Goal: Task Accomplishment & Management: Complete application form

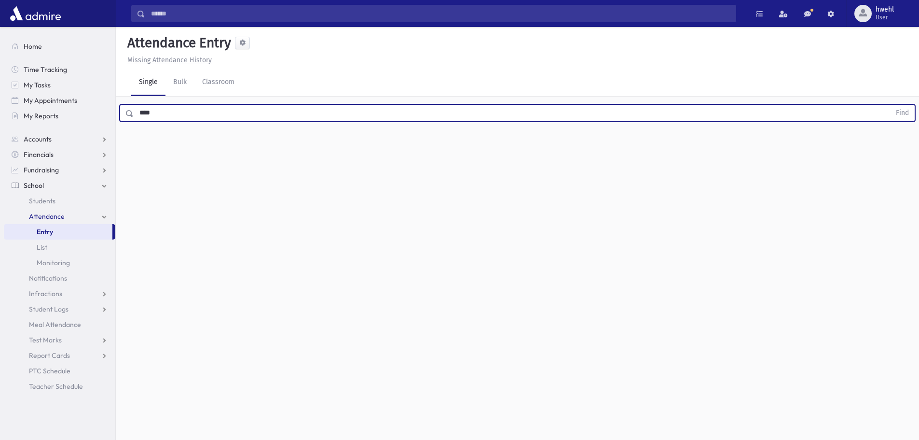
click at [890, 105] on button "Find" at bounding box center [902, 113] width 25 height 16
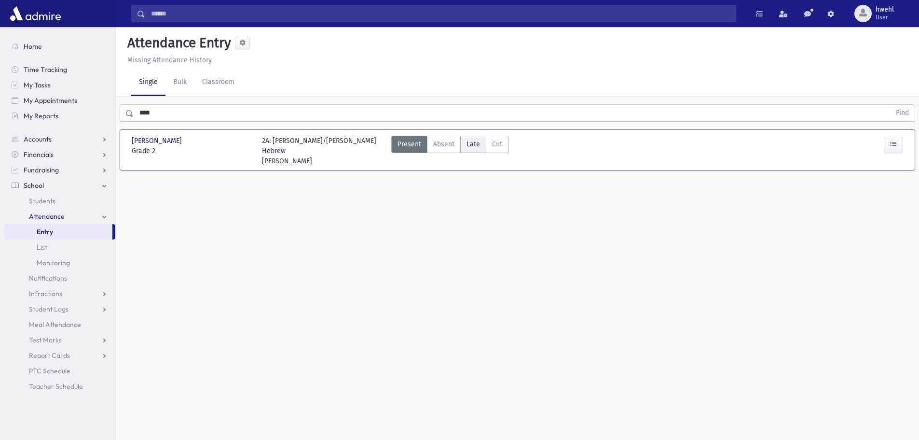
click at [477, 140] on span "Late" at bounding box center [474, 144] width 14 height 10
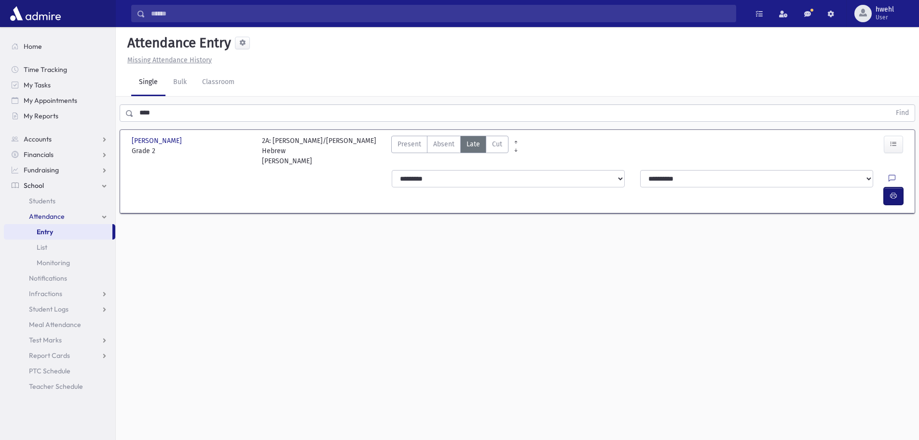
click at [891, 192] on icon "button" at bounding box center [893, 196] width 7 height 8
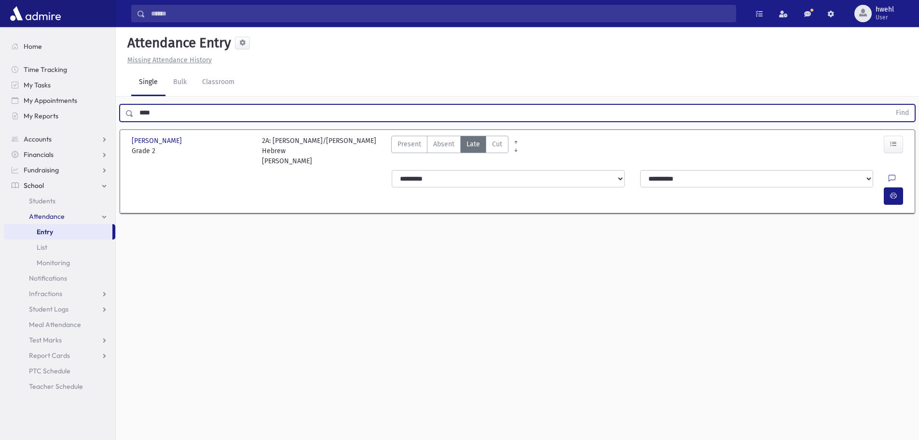
drag, startPoint x: 166, startPoint y: 109, endPoint x: 121, endPoint y: 104, distance: 45.2
click at [121, 104] on form "**** Find" at bounding box center [518, 112] width 796 height 17
click at [890, 105] on button "Find" at bounding box center [902, 113] width 25 height 16
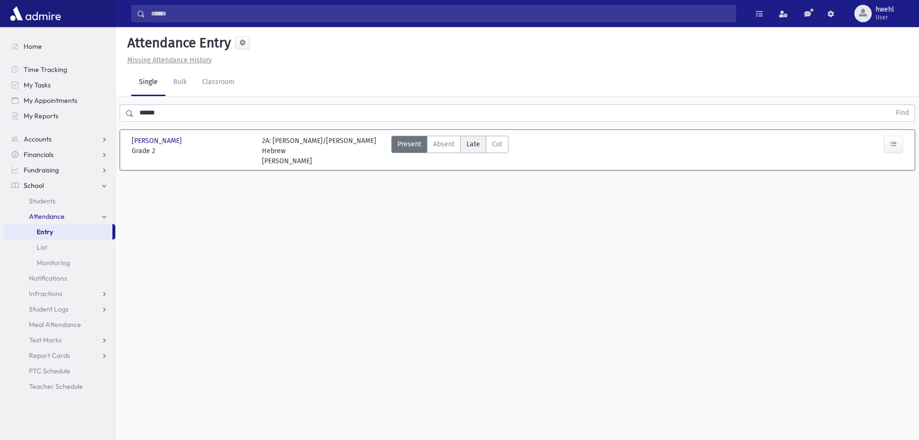
click at [463, 147] on label "Late Late" at bounding box center [473, 144] width 26 height 17
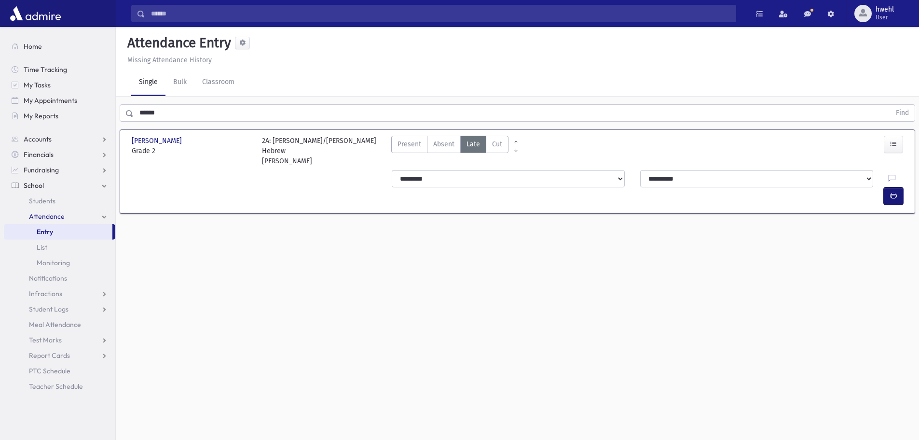
click at [895, 192] on icon "button" at bounding box center [893, 196] width 7 height 8
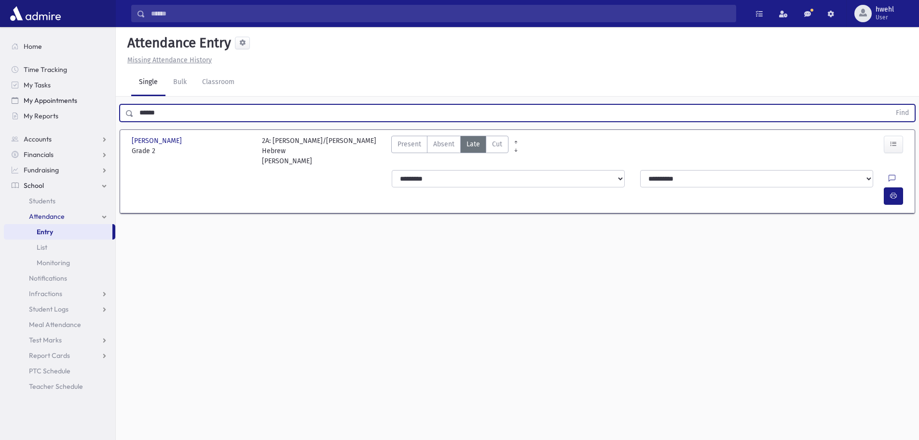
drag, startPoint x: 178, startPoint y: 116, endPoint x: 113, endPoint y: 94, distance: 67.8
click at [113, 94] on div "Search Results All Accounts" at bounding box center [459, 230] width 919 height 461
click at [890, 105] on button "Find" at bounding box center [902, 113] width 25 height 16
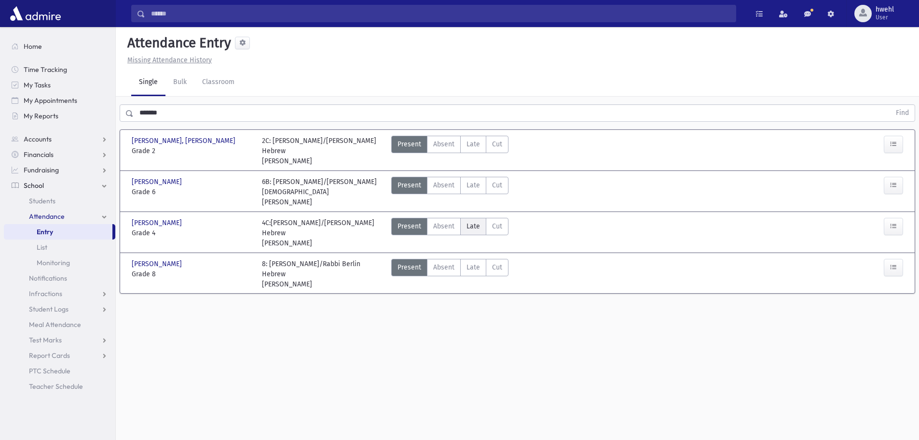
click at [472, 230] on span "Late" at bounding box center [474, 226] width 14 height 10
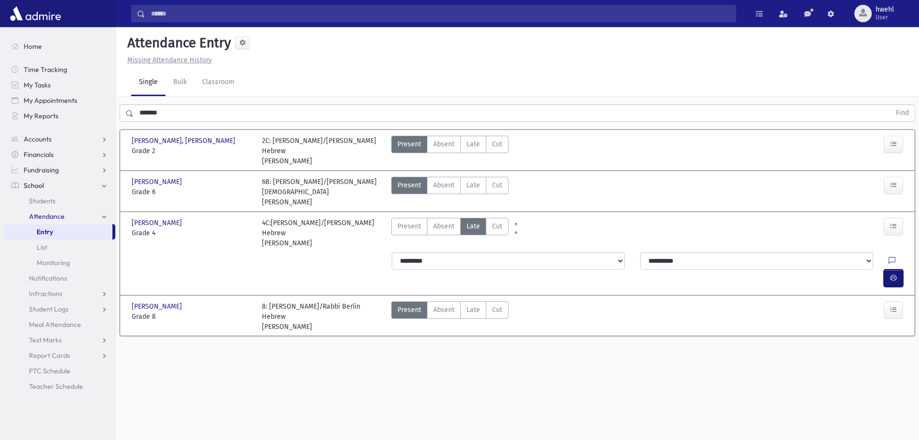
click at [894, 274] on icon "button" at bounding box center [893, 278] width 7 height 8
click at [473, 139] on span "Late" at bounding box center [474, 144] width 14 height 10
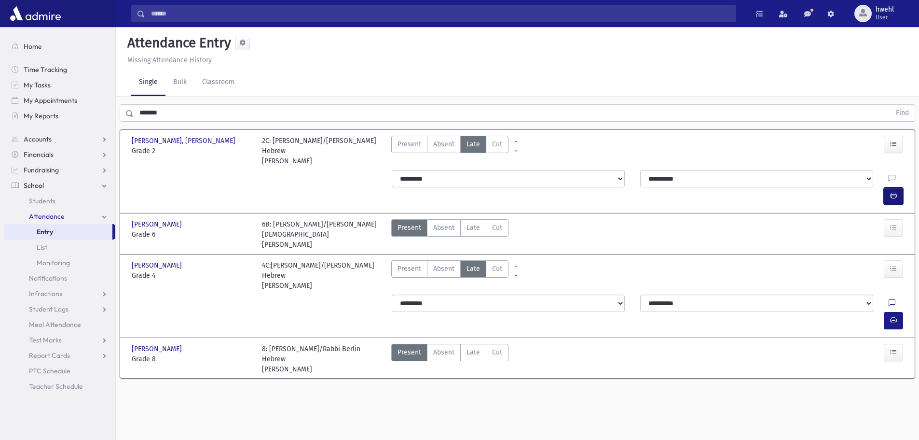
click at [899, 187] on button "button" at bounding box center [893, 195] width 19 height 17
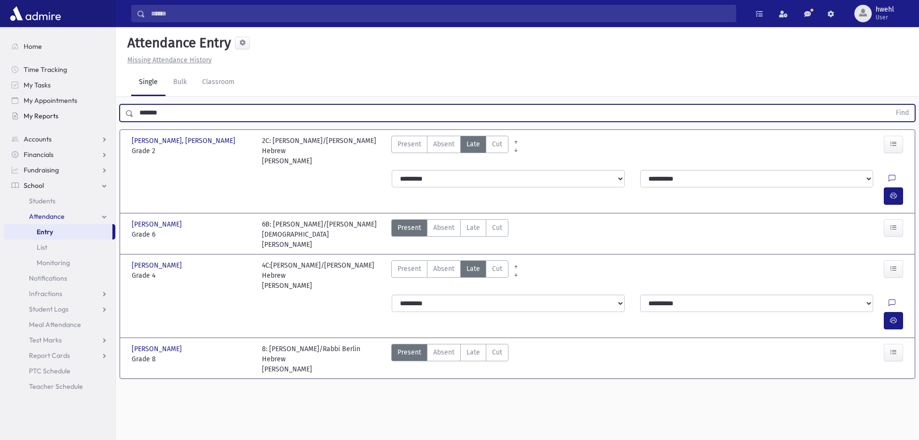
drag, startPoint x: 198, startPoint y: 116, endPoint x: 91, endPoint y: 117, distance: 107.1
click at [91, 117] on div "Search Results All Accounts" at bounding box center [459, 230] width 919 height 461
click at [890, 105] on button "Find" at bounding box center [902, 113] width 25 height 16
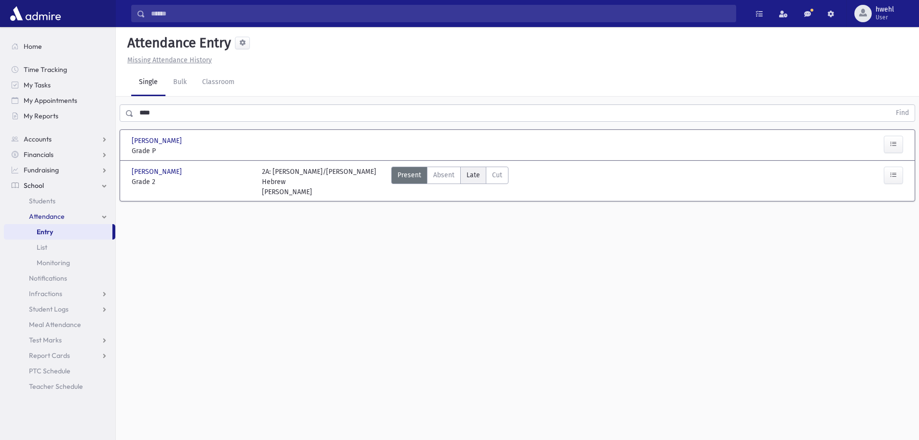
click at [465, 177] on label "Late Late" at bounding box center [473, 174] width 26 height 17
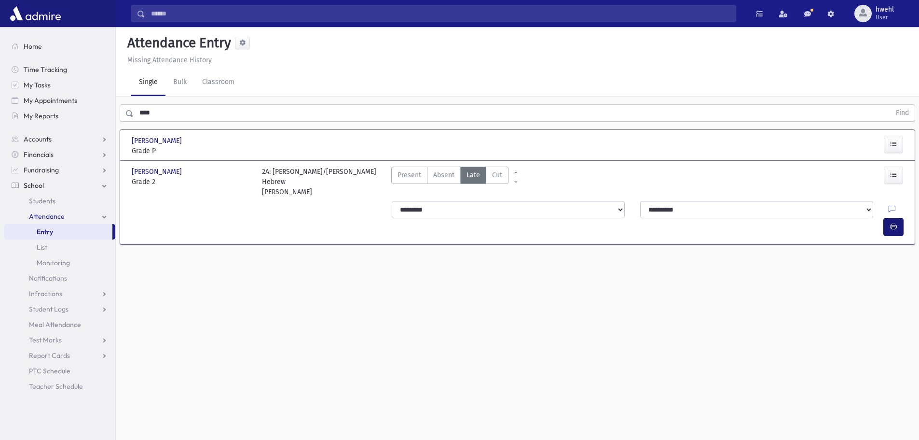
click at [893, 222] on icon "button" at bounding box center [893, 226] width 7 height 8
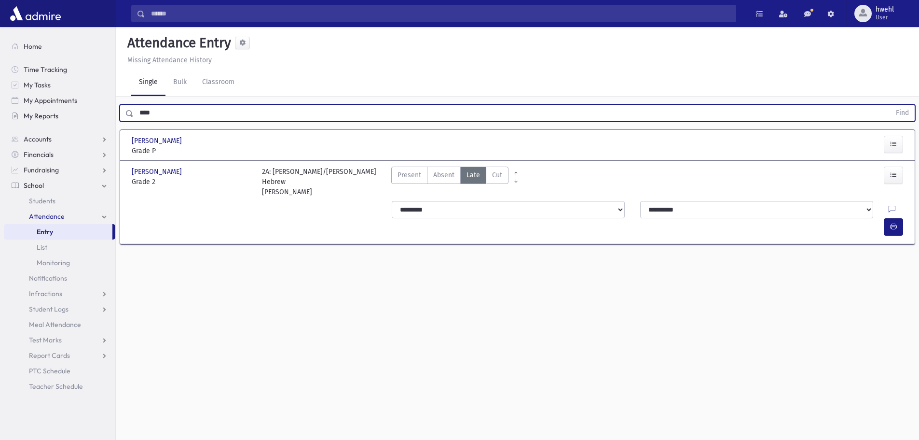
drag, startPoint x: 149, startPoint y: 118, endPoint x: 97, endPoint y: 111, distance: 53.0
click at [97, 111] on div "Search Results All Accounts" at bounding box center [459, 230] width 919 height 461
click at [890, 105] on button "Find" at bounding box center [902, 113] width 25 height 16
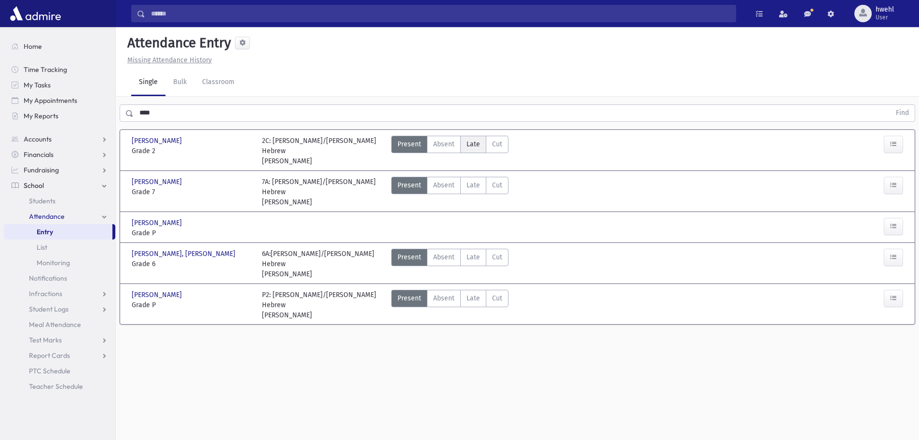
click at [473, 140] on span "Late" at bounding box center [474, 144] width 14 height 10
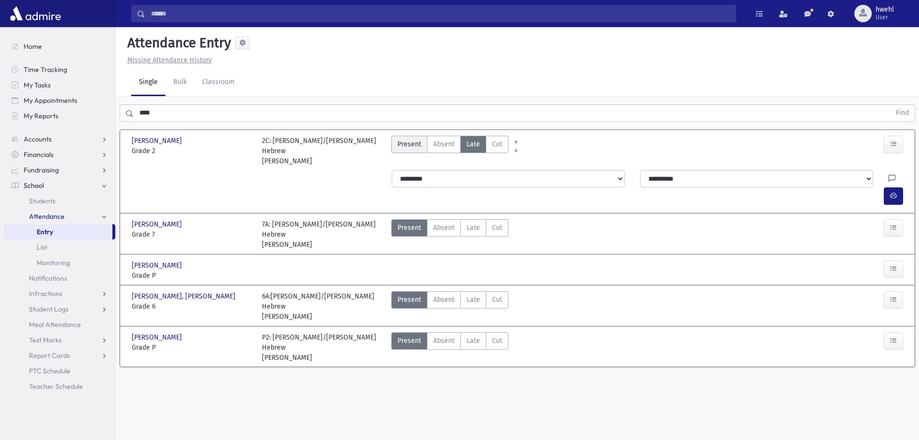
click at [407, 145] on span "Present" at bounding box center [410, 144] width 24 height 10
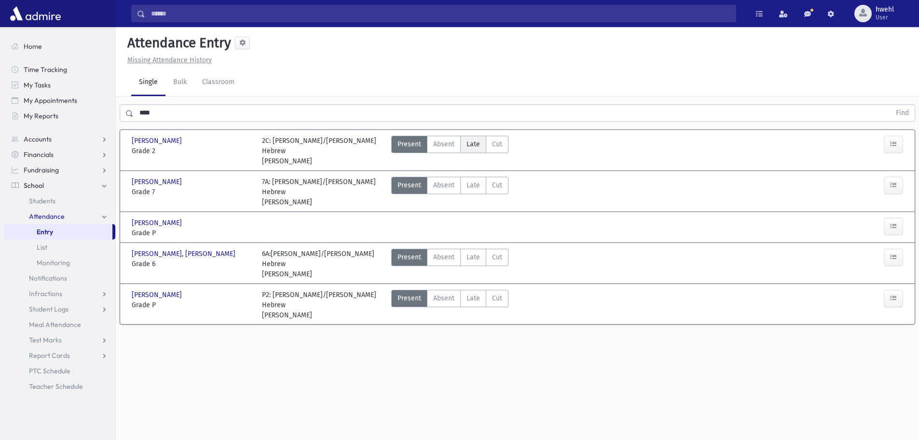
click at [480, 145] on label "Late Late" at bounding box center [473, 144] width 26 height 17
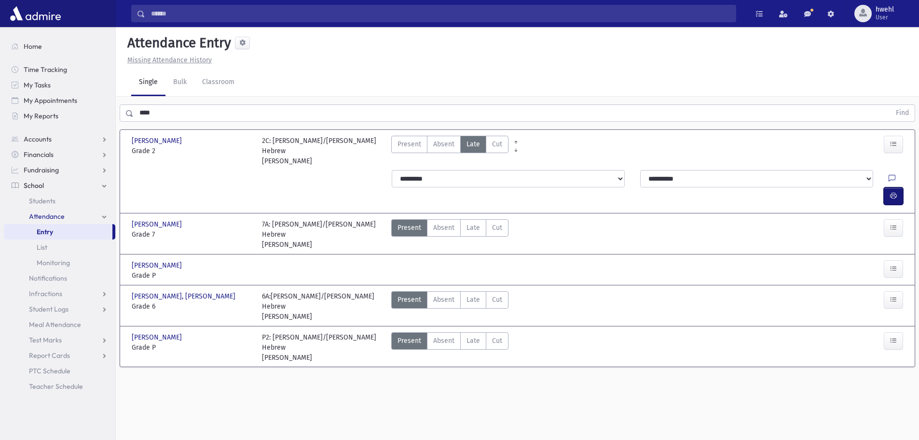
click at [900, 187] on button "button" at bounding box center [893, 195] width 19 height 17
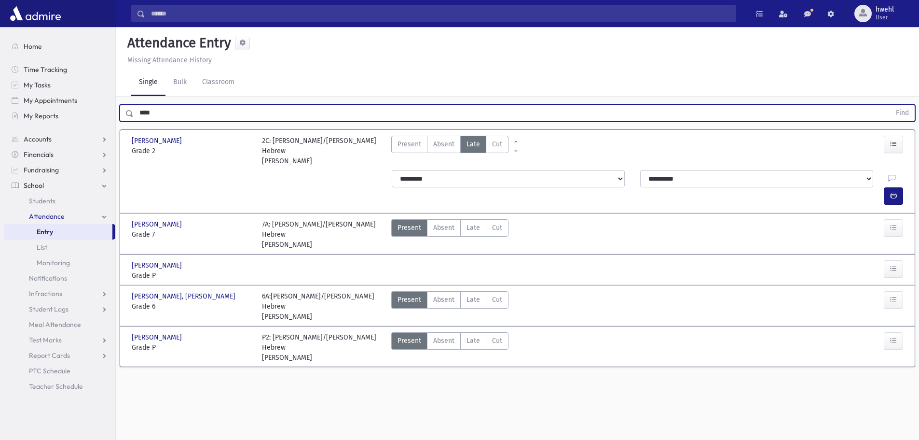
click at [176, 111] on input "****" at bounding box center [512, 112] width 757 height 17
drag, startPoint x: 179, startPoint y: 115, endPoint x: 92, endPoint y: 115, distance: 86.4
click at [92, 115] on div "Search Results All Accounts" at bounding box center [459, 230] width 919 height 461
click at [890, 105] on button "Find" at bounding box center [902, 113] width 25 height 16
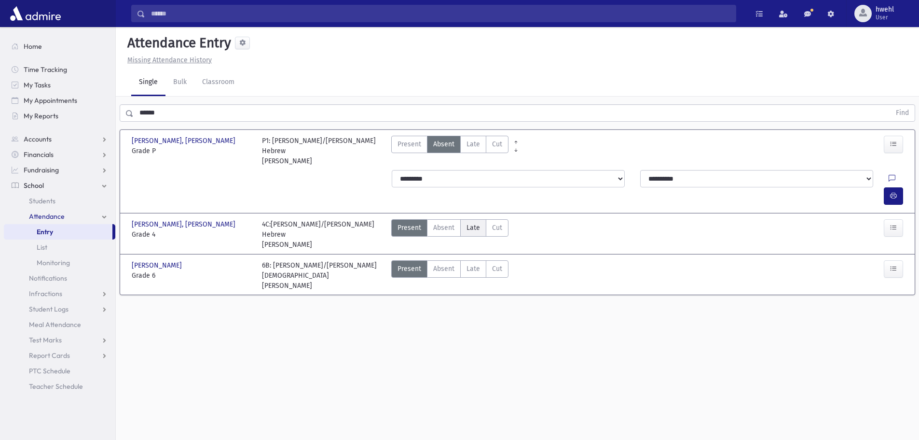
click at [473, 222] on span "Late" at bounding box center [474, 227] width 14 height 10
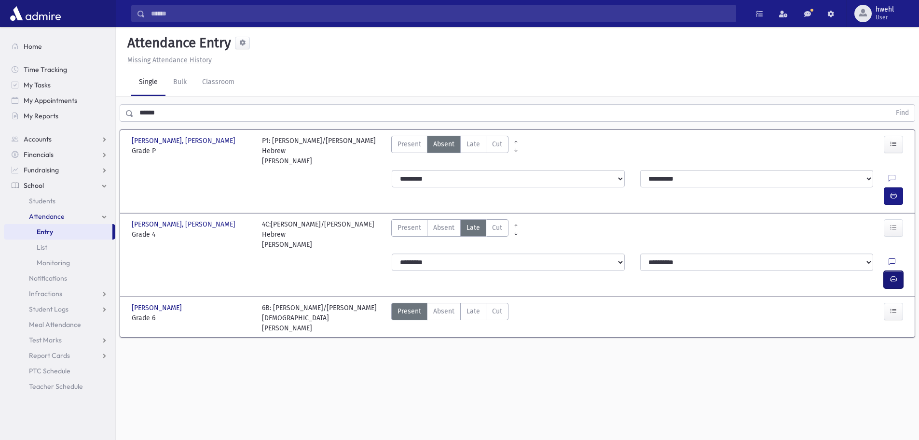
click at [892, 271] on button "button" at bounding box center [893, 279] width 19 height 17
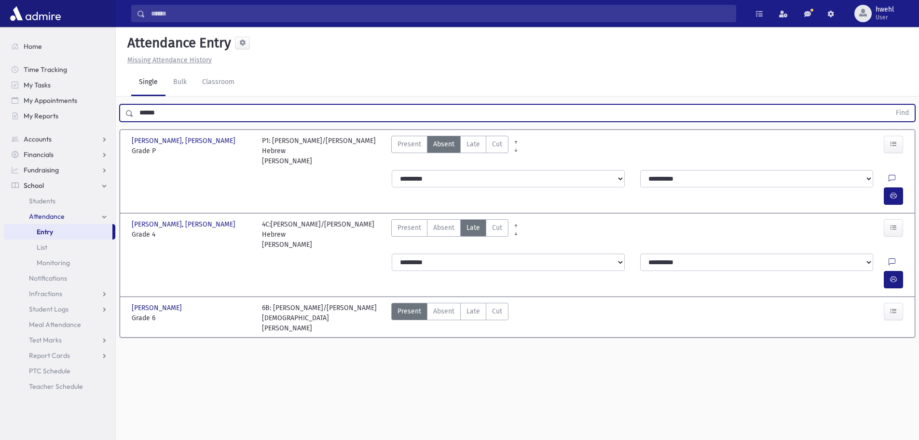
drag, startPoint x: 177, startPoint y: 111, endPoint x: 137, endPoint y: 104, distance: 40.5
click at [137, 104] on input "******" at bounding box center [512, 112] width 757 height 17
click at [890, 105] on button "Find" at bounding box center [902, 113] width 25 height 16
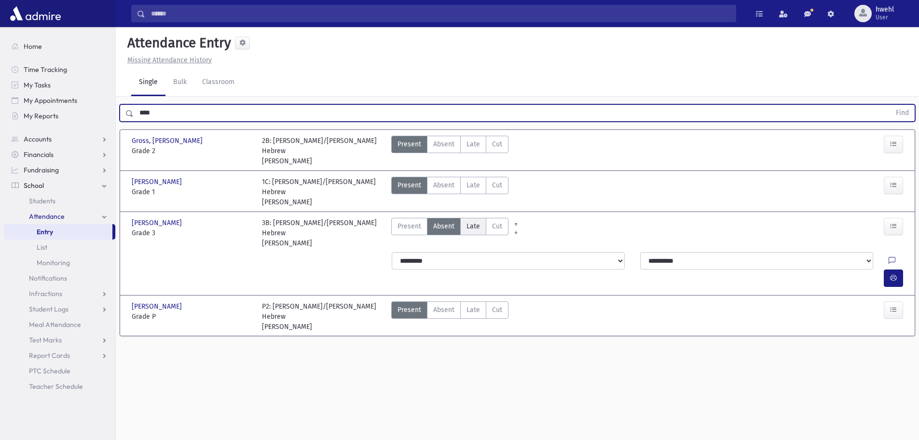
click at [481, 218] on label "Late Late" at bounding box center [473, 226] width 26 height 17
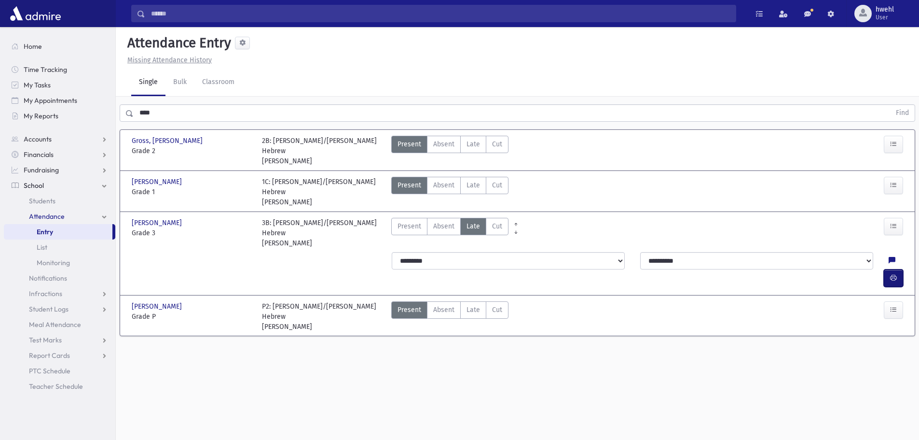
click at [893, 274] on icon "button" at bounding box center [893, 278] width 7 height 8
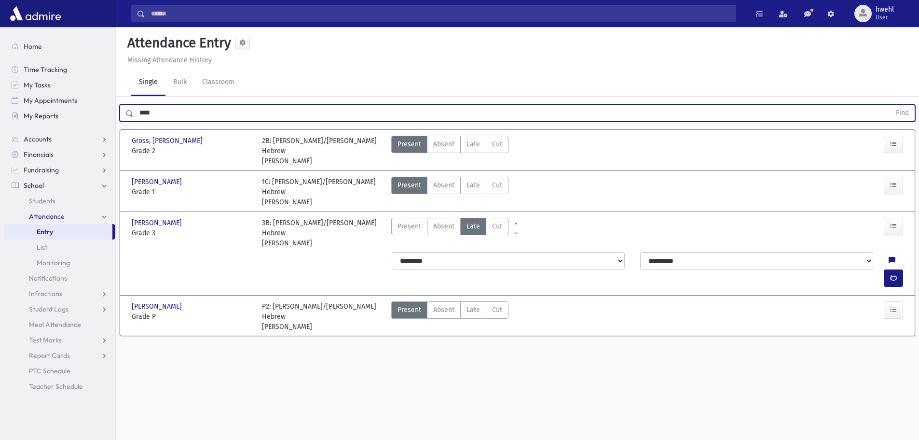
drag, startPoint x: 183, startPoint y: 105, endPoint x: 112, endPoint y: 118, distance: 72.6
click at [112, 118] on div "Search Results All Accounts" at bounding box center [459, 230] width 919 height 461
type input "****"
click at [890, 105] on button "Find" at bounding box center [902, 113] width 25 height 16
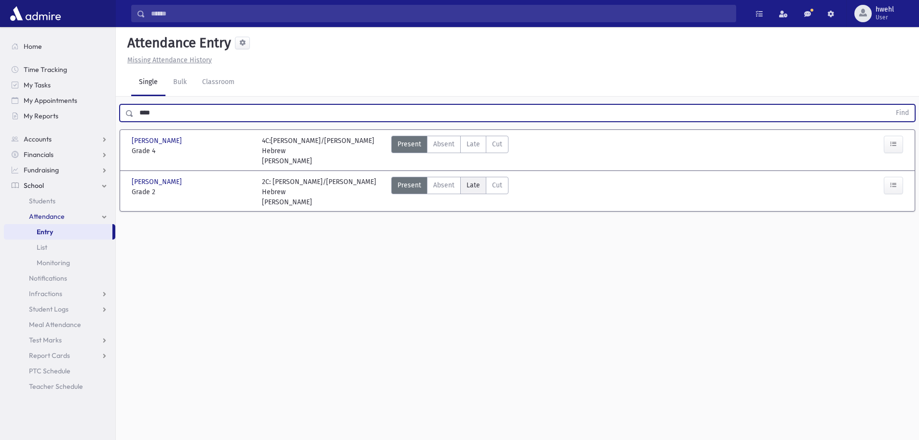
click at [469, 180] on span "Late" at bounding box center [474, 185] width 14 height 10
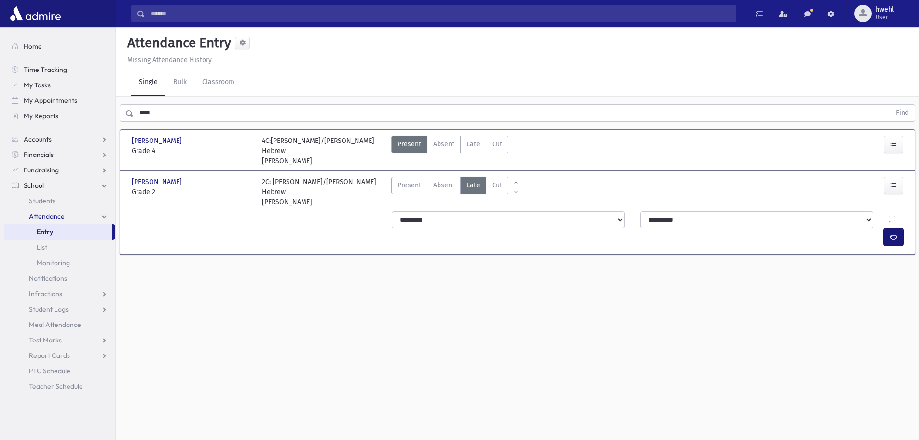
click at [892, 233] on icon "button" at bounding box center [893, 237] width 7 height 8
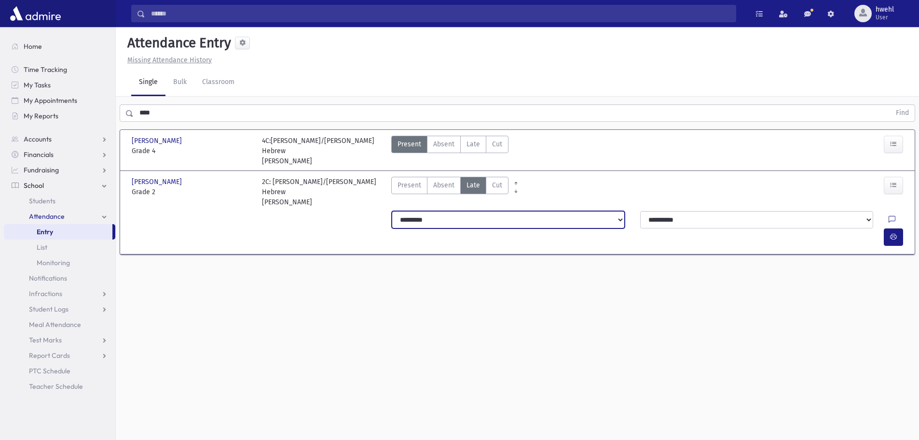
drag, startPoint x: 393, startPoint y: 205, endPoint x: 399, endPoint y: 209, distance: 7.6
click at [399, 211] on select "**********" at bounding box center [508, 219] width 233 height 17
select select "*******"
click at [392, 211] on select "**********" at bounding box center [508, 219] width 233 height 17
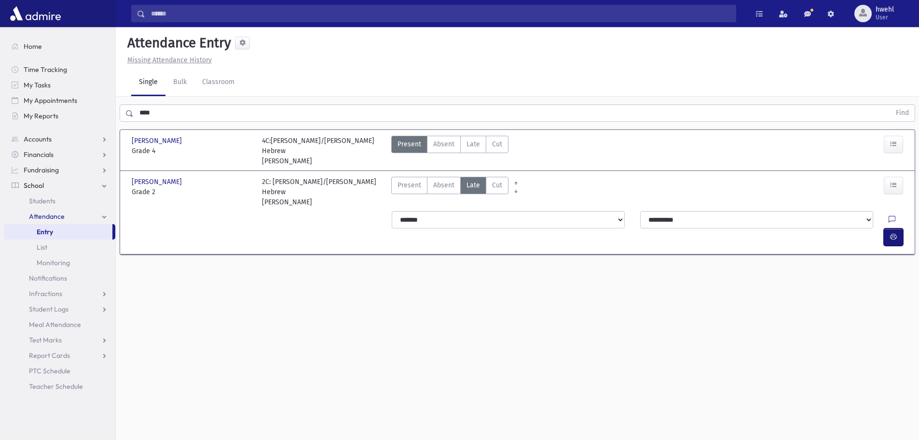
click at [891, 233] on icon "button" at bounding box center [893, 237] width 7 height 8
drag, startPoint x: 108, startPoint y: 112, endPoint x: 103, endPoint y: 113, distance: 4.9
click at [103, 113] on div "Search Results All Accounts" at bounding box center [459, 230] width 919 height 461
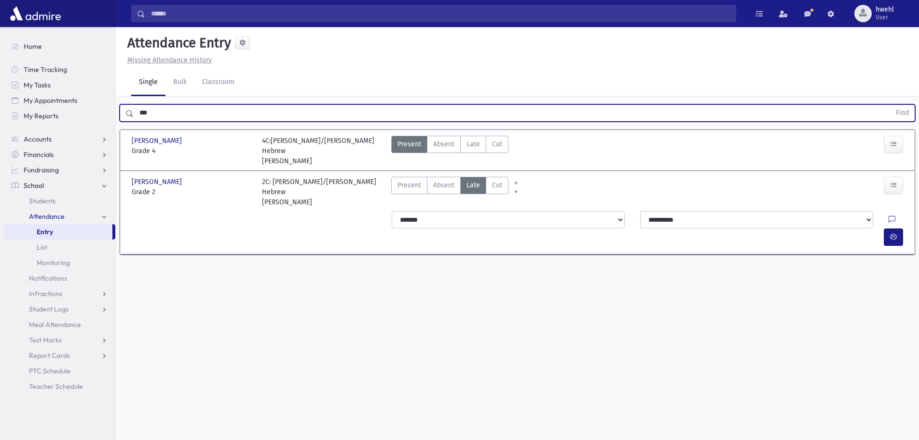
click at [890, 105] on button "Find" at bounding box center [902, 113] width 25 height 16
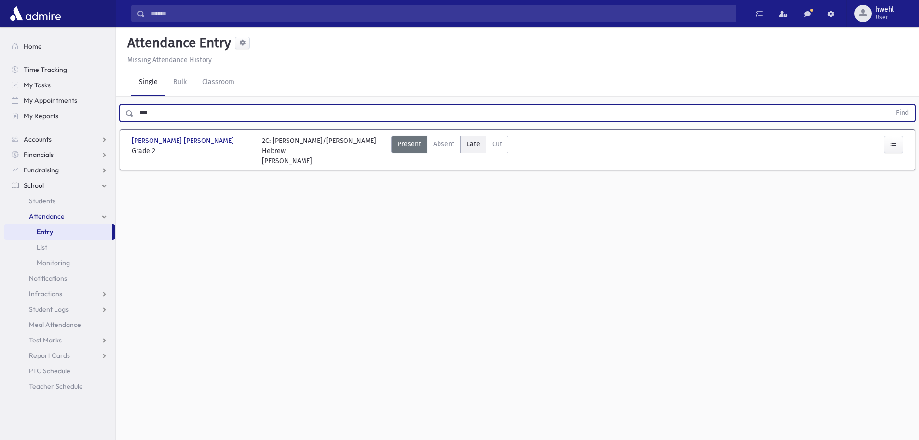
drag, startPoint x: 479, startPoint y: 145, endPoint x: 478, endPoint y: 151, distance: 5.8
click at [479, 145] on span "Late" at bounding box center [474, 144] width 14 height 10
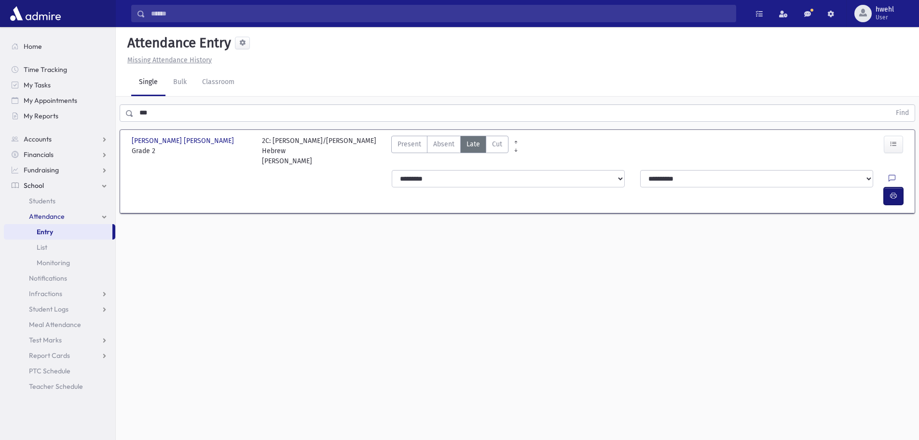
click at [894, 192] on icon "button" at bounding box center [893, 196] width 7 height 8
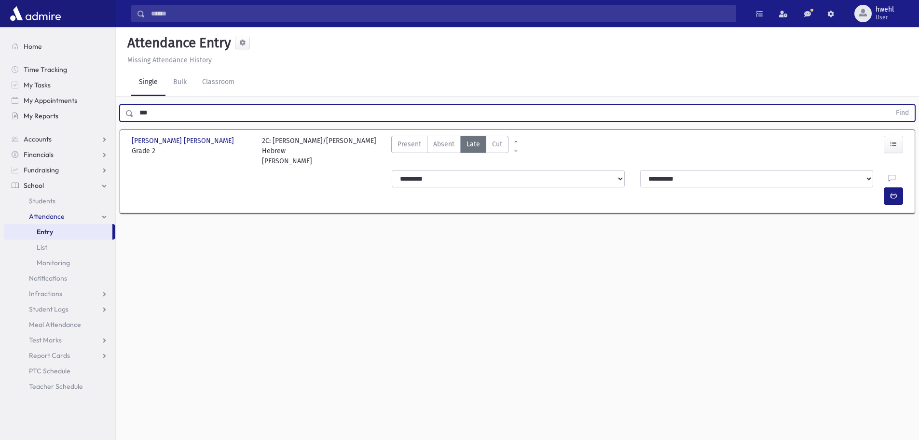
drag, startPoint x: 173, startPoint y: 115, endPoint x: 68, endPoint y: 121, distance: 104.9
click at [72, 116] on div "Search Results All Accounts" at bounding box center [459, 230] width 919 height 461
click at [890, 105] on button "Find" at bounding box center [902, 113] width 25 height 16
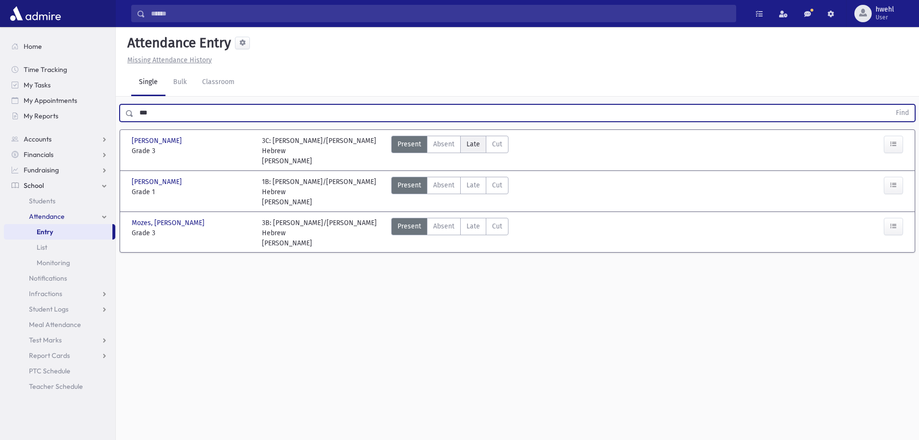
click at [471, 148] on span "Late" at bounding box center [474, 144] width 14 height 10
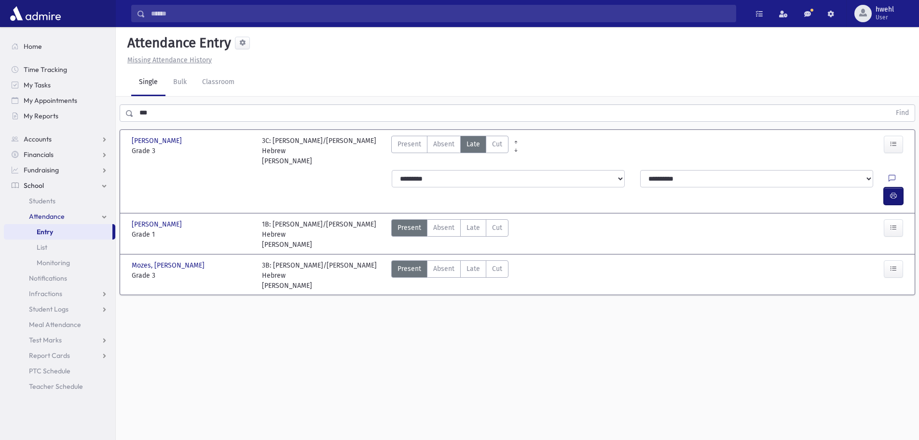
click at [889, 187] on button "button" at bounding box center [893, 195] width 19 height 17
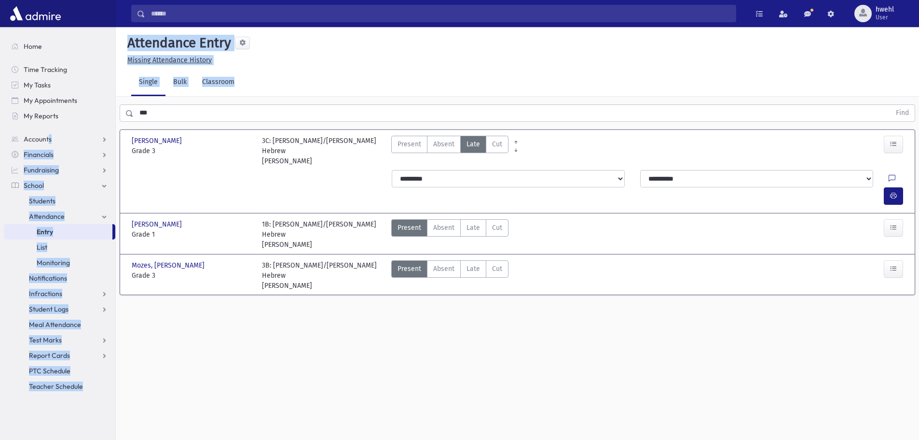
drag, startPoint x: 52, startPoint y: 127, endPoint x: 84, endPoint y: 126, distance: 31.9
click at [50, 130] on div "Search Results All Accounts" at bounding box center [459, 230] width 919 height 461
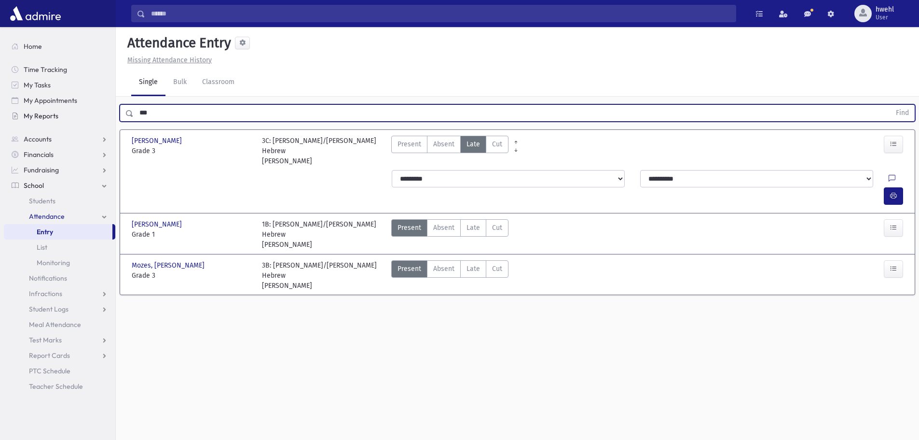
drag, startPoint x: 157, startPoint y: 117, endPoint x: 96, endPoint y: 123, distance: 62.1
click at [96, 123] on div "Search Results All Accounts" at bounding box center [459, 230] width 919 height 461
click at [890, 105] on button "Find" at bounding box center [902, 113] width 25 height 16
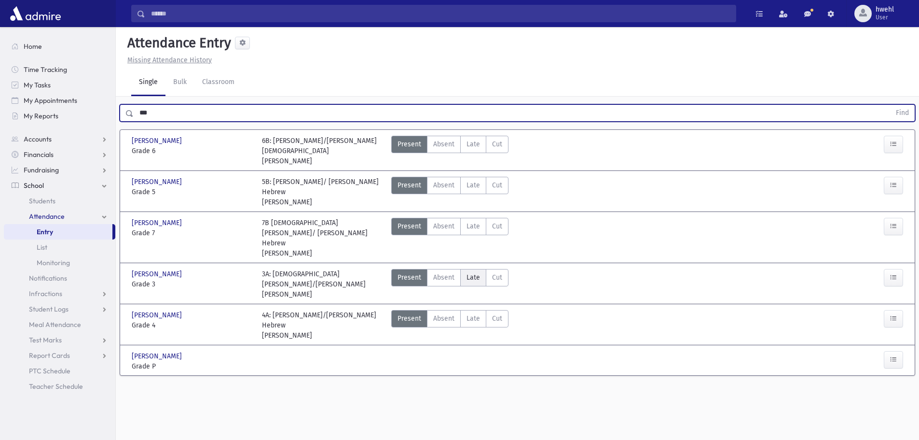
click at [472, 272] on span "Late" at bounding box center [474, 277] width 14 height 10
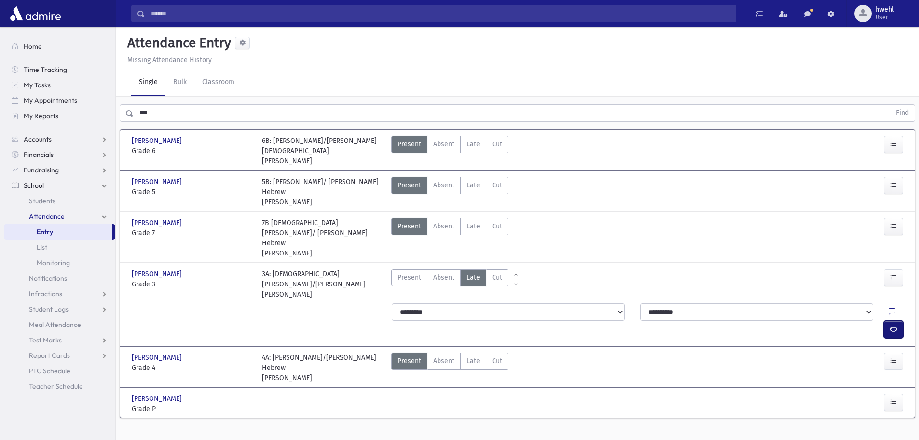
click at [892, 325] on icon "button" at bounding box center [893, 329] width 7 height 8
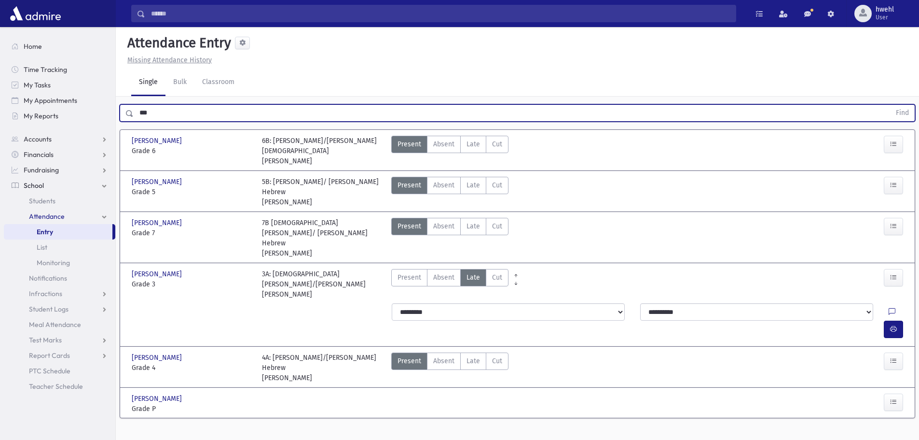
drag, startPoint x: 164, startPoint y: 115, endPoint x: 86, endPoint y: 124, distance: 78.6
click at [86, 124] on div "Search Results All Accounts" at bounding box center [459, 230] width 919 height 461
click at [890, 105] on button "Find" at bounding box center [902, 113] width 25 height 16
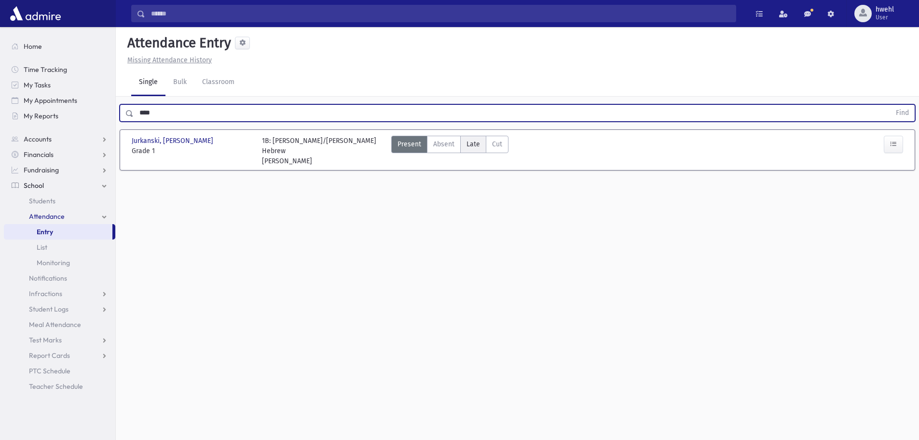
drag, startPoint x: 471, startPoint y: 147, endPoint x: 477, endPoint y: 152, distance: 8.2
click at [472, 148] on span "Late" at bounding box center [474, 144] width 14 height 10
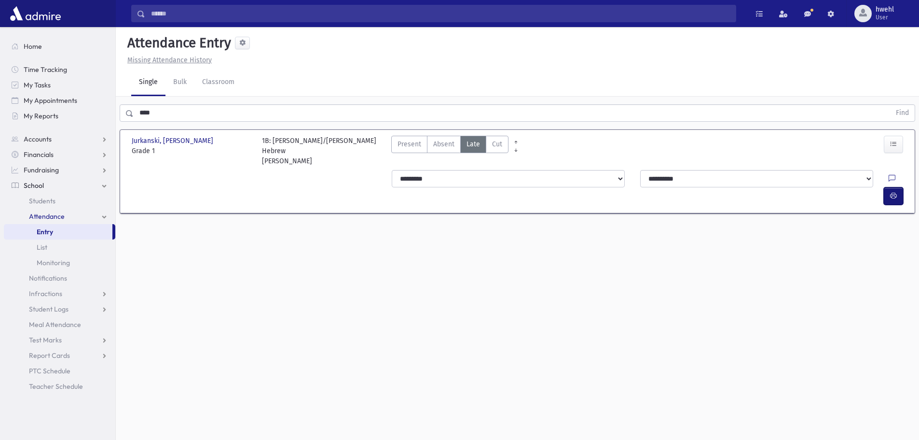
click at [894, 187] on button "button" at bounding box center [893, 195] width 19 height 17
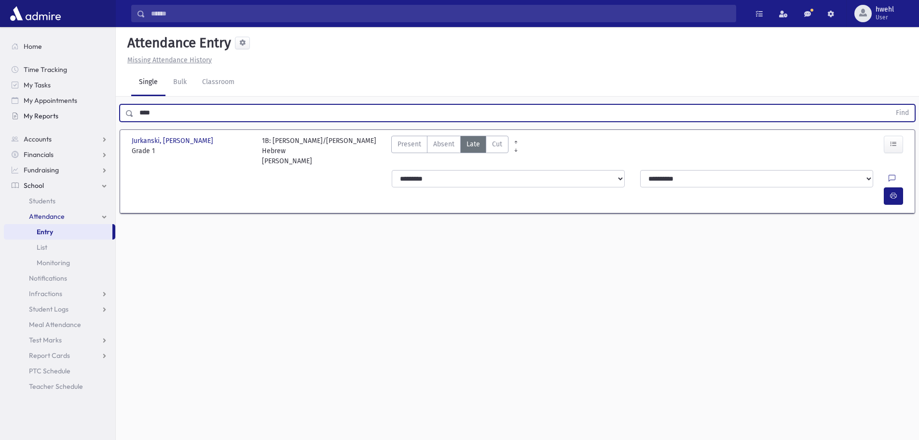
drag, startPoint x: 159, startPoint y: 115, endPoint x: 111, endPoint y: 116, distance: 47.8
click at [111, 116] on div "Search Results All Accounts" at bounding box center [459, 230] width 919 height 461
drag, startPoint x: 172, startPoint y: 112, endPoint x: 115, endPoint y: 111, distance: 57.0
click at [115, 111] on div "Search Results All Accounts" at bounding box center [459, 230] width 919 height 461
click at [890, 105] on button "Find" at bounding box center [902, 113] width 25 height 16
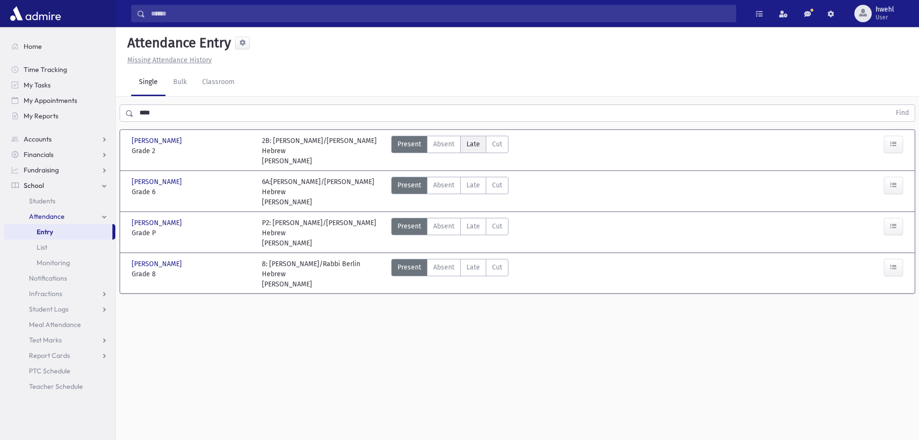
click at [461, 145] on label "Late Late" at bounding box center [473, 144] width 26 height 17
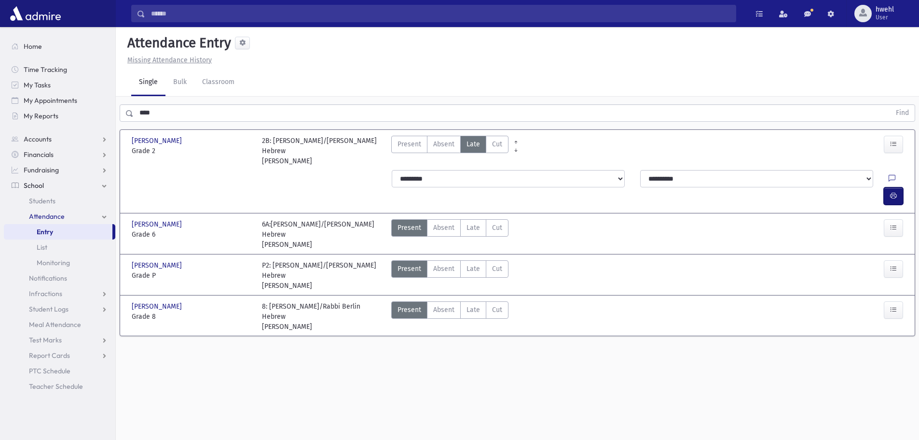
click at [894, 192] on icon "button" at bounding box center [893, 196] width 7 height 8
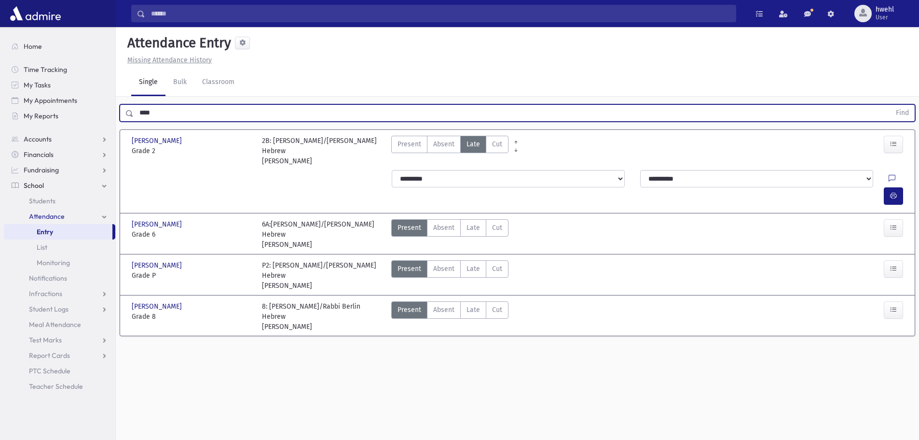
drag, startPoint x: 164, startPoint y: 109, endPoint x: 132, endPoint y: 110, distance: 31.9
click at [132, 110] on div "**** Find" at bounding box center [518, 112] width 796 height 17
type input "*****"
click at [890, 105] on button "Find" at bounding box center [902, 113] width 25 height 16
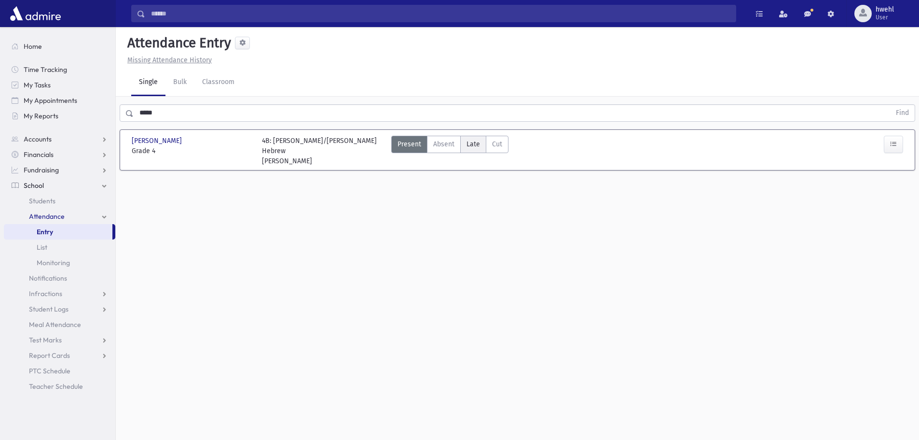
click at [475, 146] on span "Late" at bounding box center [474, 144] width 14 height 10
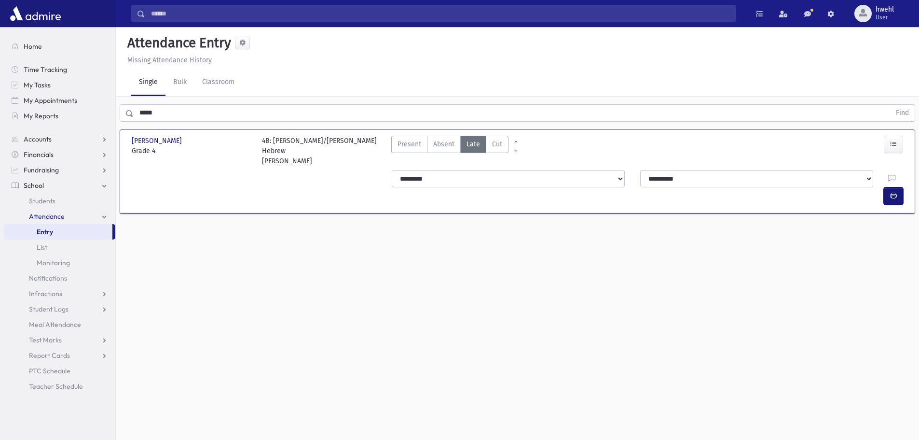
click at [894, 192] on icon "button" at bounding box center [893, 196] width 7 height 8
